Goal: Information Seeking & Learning: Learn about a topic

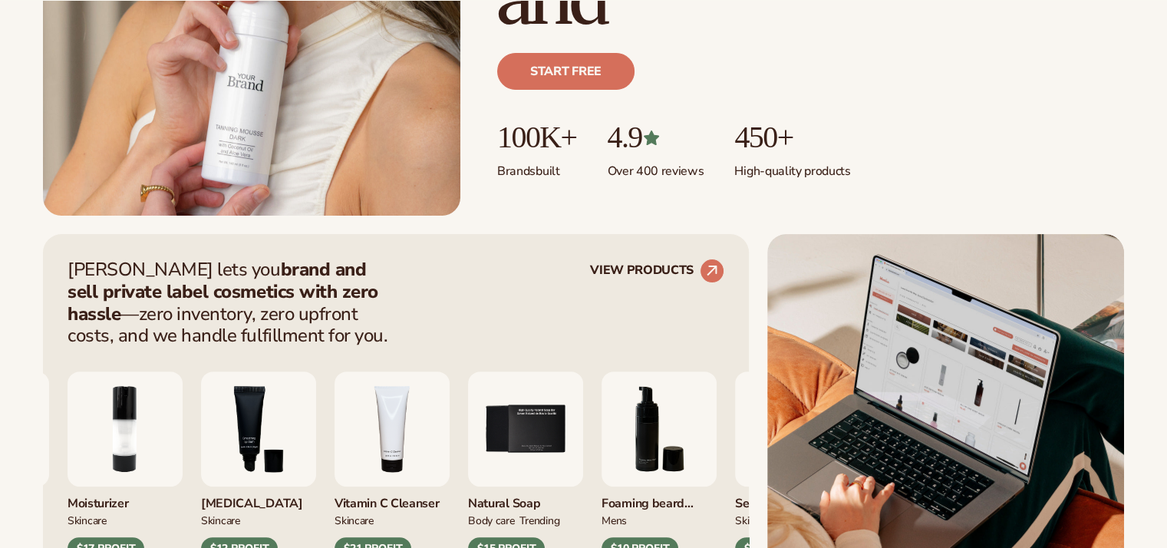
scroll to position [460, 0]
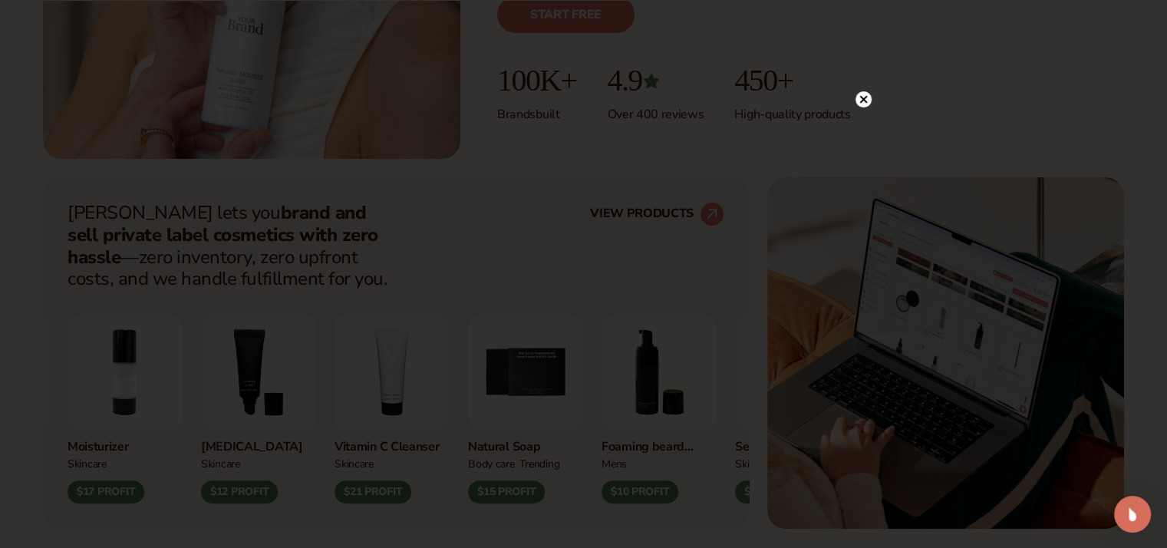
click at [865, 97] on icon at bounding box center [863, 99] width 8 height 8
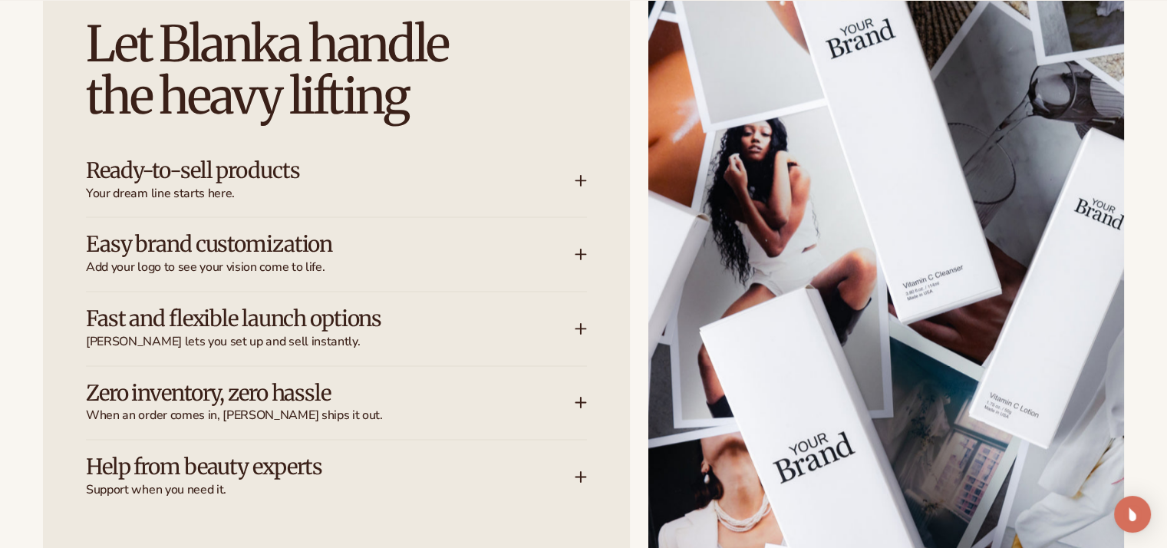
scroll to position [2072, 0]
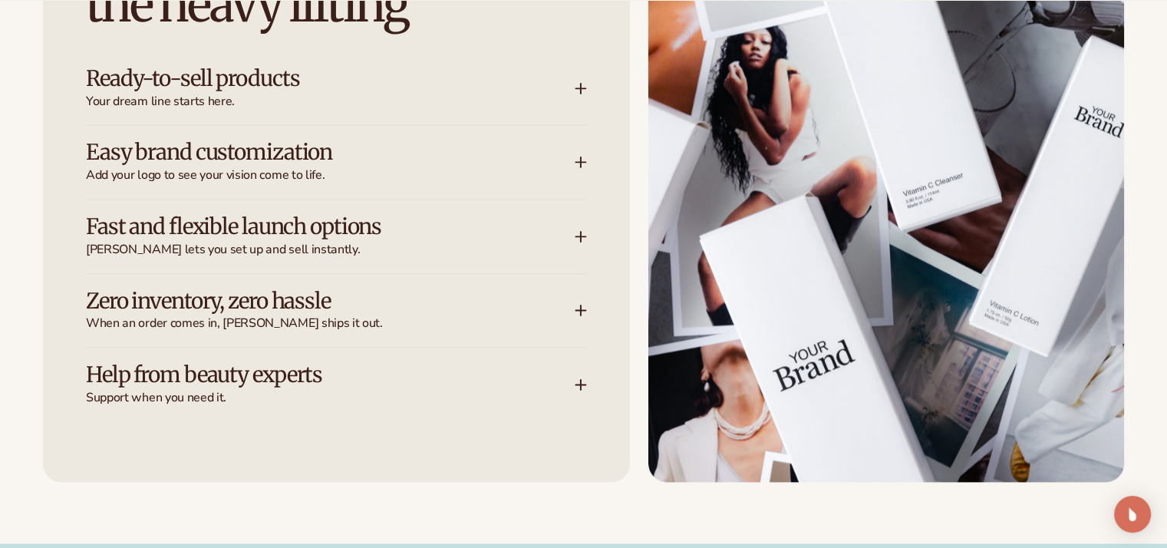
click at [273, 67] on h3 "Ready-to-sell products" at bounding box center [307, 79] width 443 height 24
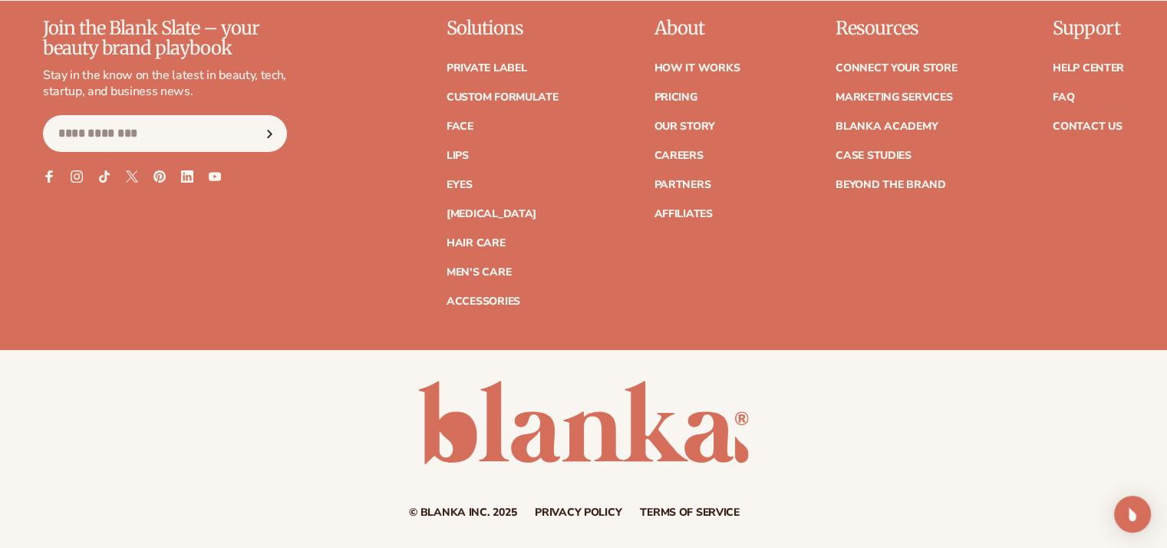
scroll to position [6428, 0]
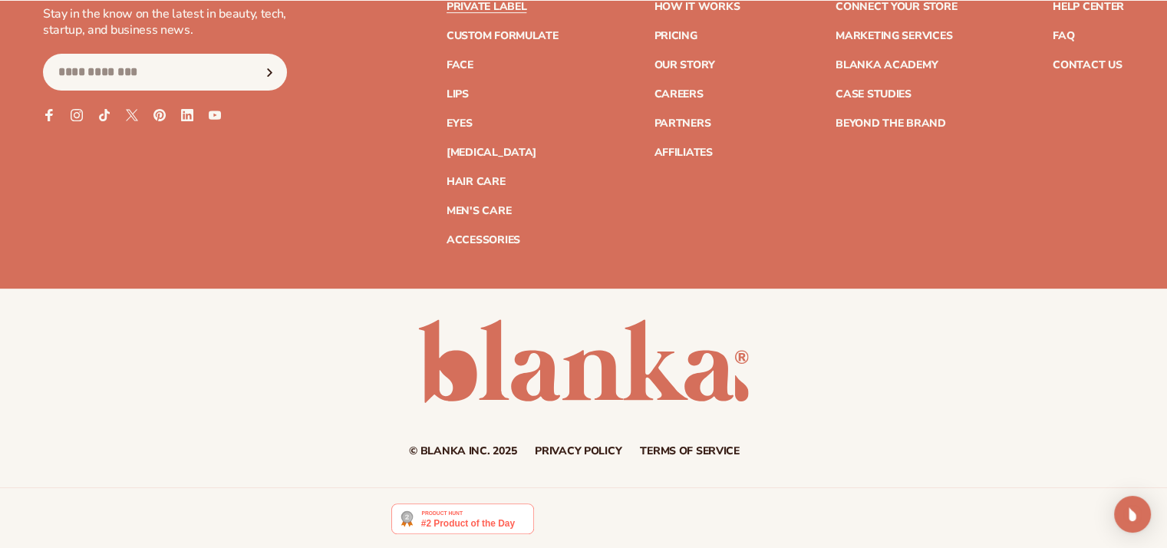
click at [497, 6] on link "Private label" at bounding box center [487, 7] width 80 height 11
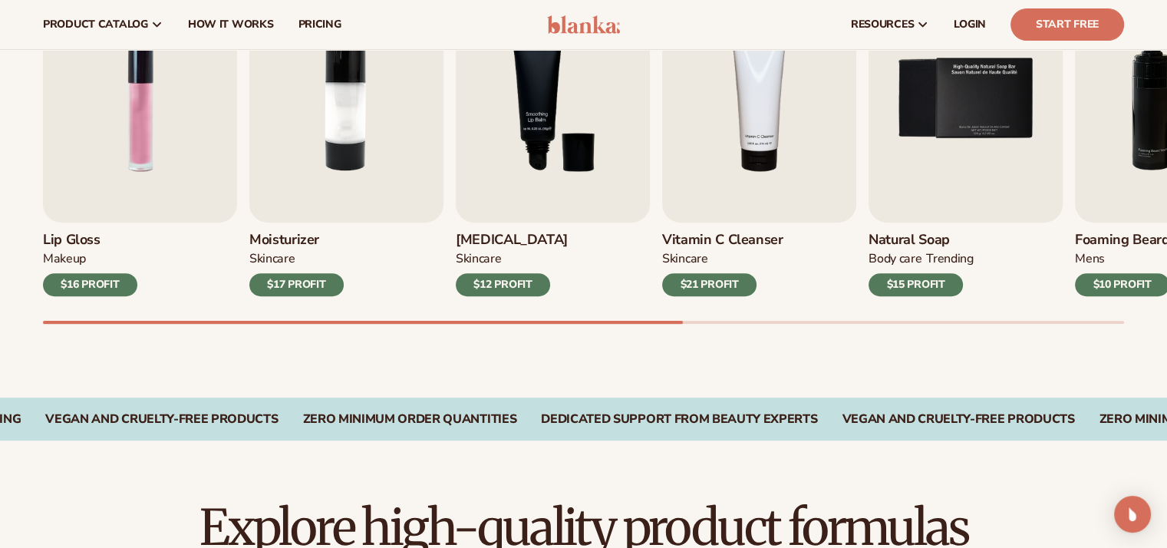
scroll to position [460, 0]
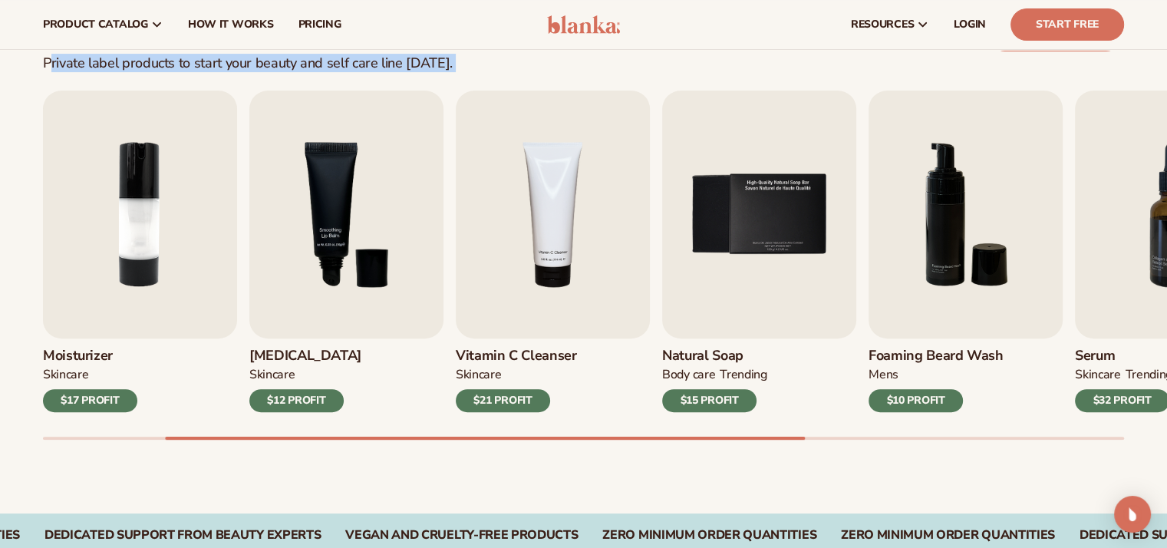
drag, startPoint x: 47, startPoint y: 64, endPoint x: 433, endPoint y: 74, distance: 386.1
click at [433, 74] on div "Best sellers Private label products to start your beauty and self care line [DA…" at bounding box center [583, 233] width 1167 height 562
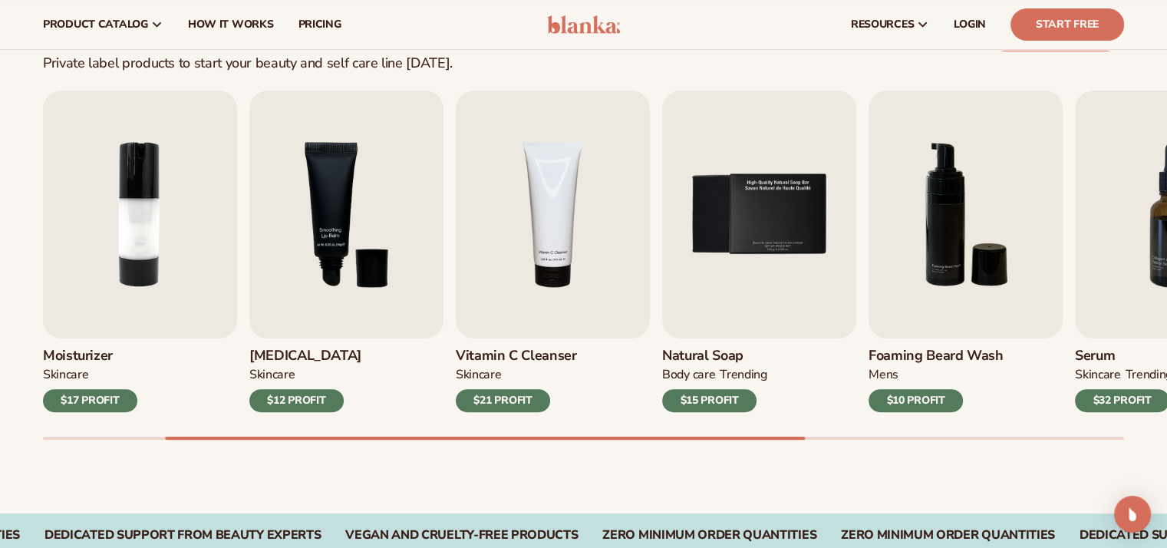
drag, startPoint x: 451, startPoint y: 73, endPoint x: 434, endPoint y: 74, distance: 17.0
click at [443, 74] on div "Best sellers Private label products to start your beauty and self care line [DA…" at bounding box center [583, 233] width 1167 height 562
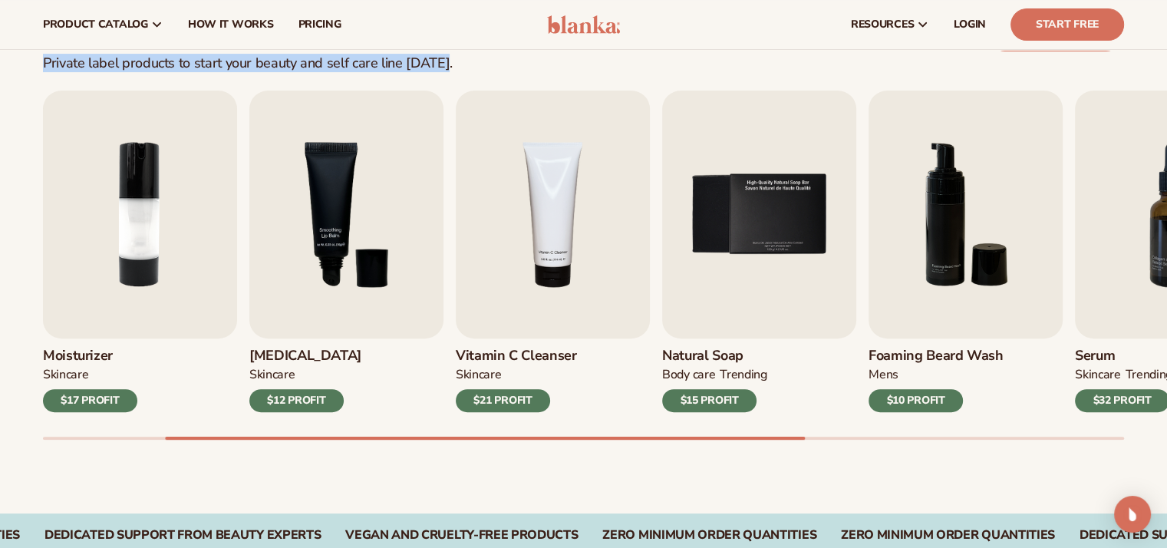
drag, startPoint x: 39, startPoint y: 64, endPoint x: 439, endPoint y: 71, distance: 399.8
click at [439, 71] on div "Best sellers Private label products to start your beauty and self care line [DA…" at bounding box center [583, 33] width 1167 height 77
copy div "Private label products to start your beauty and self care line [DATE]."
